Goal: Book appointment/travel/reservation

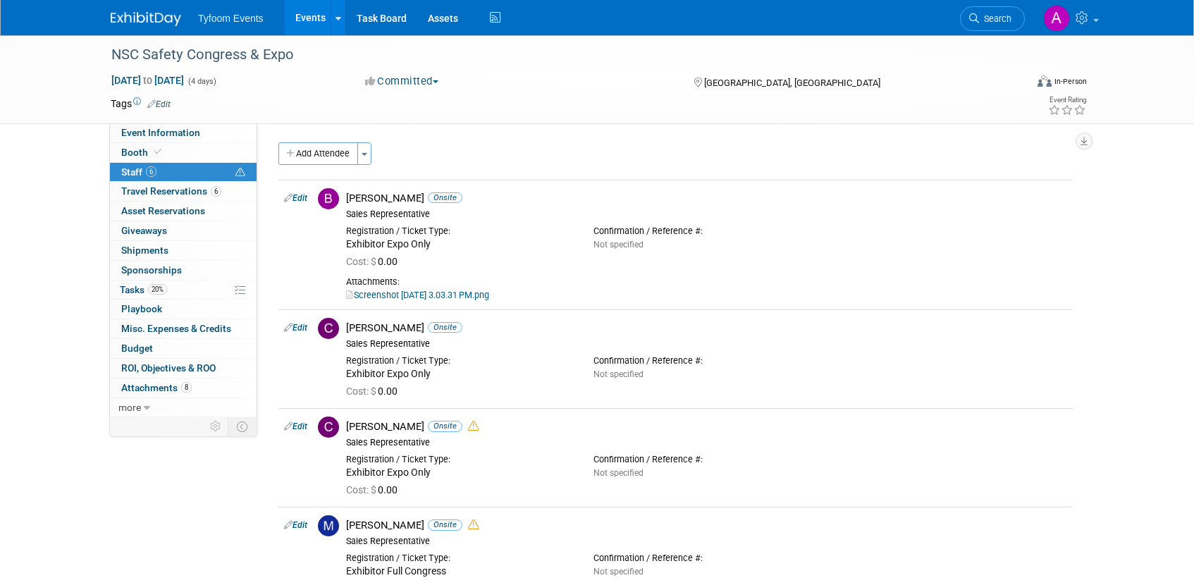
click at [295, 24] on link "Events" at bounding box center [310, 17] width 51 height 35
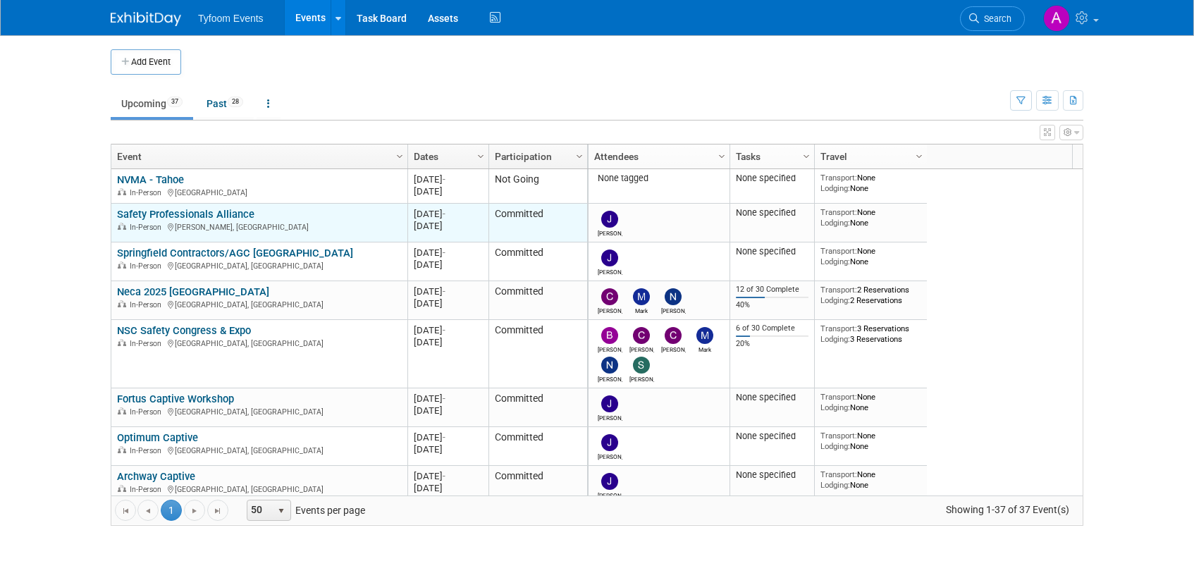
scroll to position [254, 0]
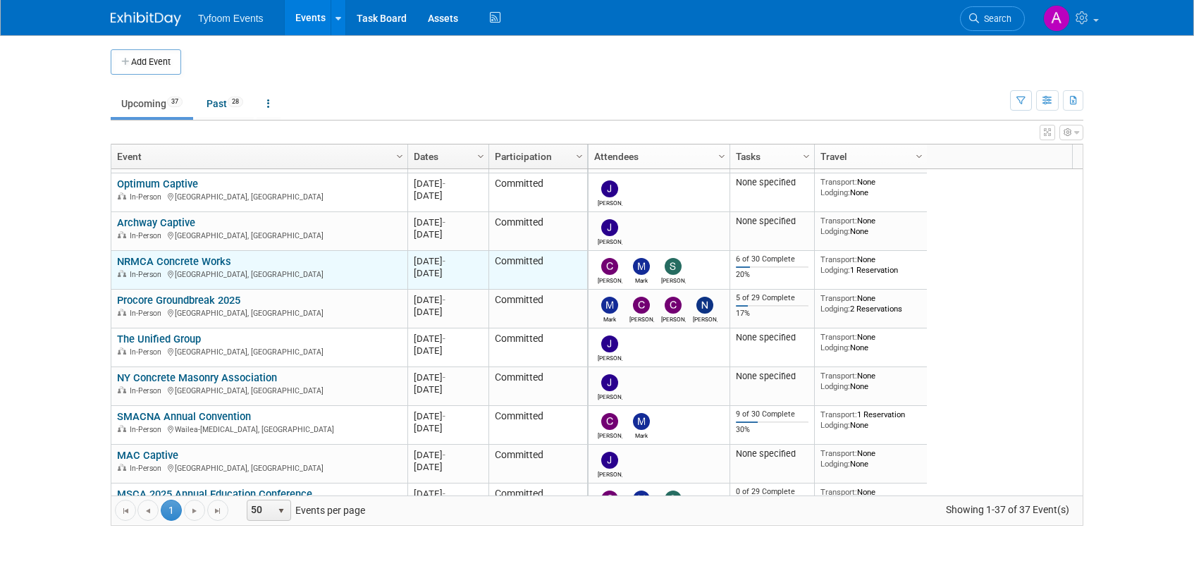
click at [178, 264] on link "NRMCA Concrete Works" at bounding box center [174, 261] width 114 height 13
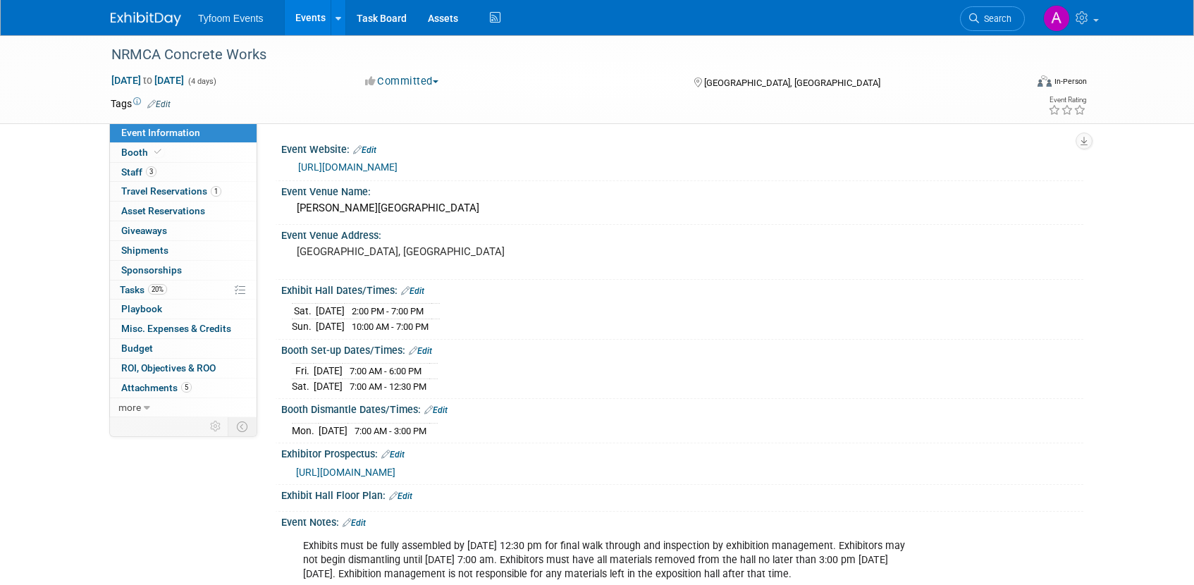
click at [362, 167] on link "[URL][DOMAIN_NAME]" at bounding box center [347, 166] width 99 height 11
click at [164, 195] on span "Travel Reservations 1" at bounding box center [171, 190] width 100 height 11
